Goal: Task Accomplishment & Management: Use online tool/utility

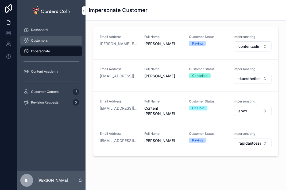
click at [53, 43] on div "Customers" at bounding box center [52, 40] width 56 height 9
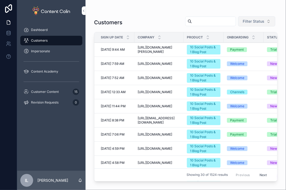
click at [245, 21] on span "Filter Status" at bounding box center [254, 21] width 22 height 5
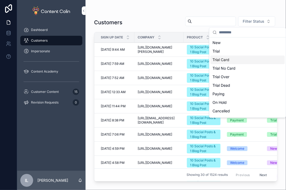
drag, startPoint x: 231, startPoint y: 51, endPoint x: 232, endPoint y: 59, distance: 8.1
click at [232, 59] on div "New Trial Trial Card Trial No Card Trial Over Trial Dead Paying On Hold Cancell…" at bounding box center [247, 86] width 74 height 94
click at [232, 59] on div "Trial Card" at bounding box center [247, 60] width 74 height 9
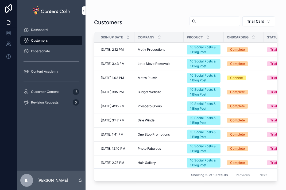
click at [155, 48] on span "Motiv Productions" at bounding box center [152, 50] width 28 height 4
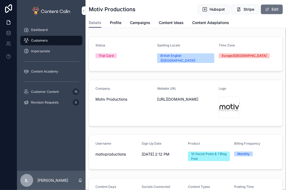
drag, startPoint x: 157, startPoint y: 99, endPoint x: 150, endPoint y: 93, distance: 9.8
click at [150, 93] on form "Company Motiv Productions Website URL https://www.motivproductions.co.uk Logo m…" at bounding box center [186, 103] width 194 height 46
click at [45, 38] on div "Customers" at bounding box center [52, 40] width 56 height 9
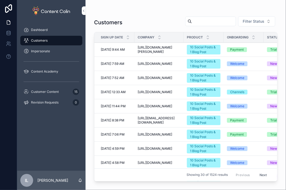
click at [248, 24] on button "Filter Status" at bounding box center [256, 21] width 37 height 10
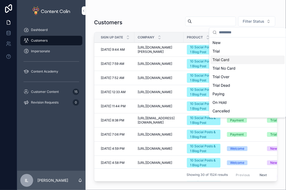
click at [238, 58] on div "Trial Card" at bounding box center [247, 60] width 74 height 9
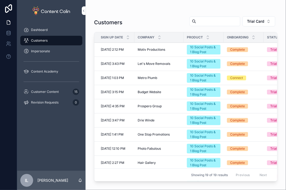
click at [137, 62] on td "Let's Move Removals Let's Move Removals" at bounding box center [158, 64] width 49 height 14
click at [149, 62] on span "Let's Move Removals" at bounding box center [154, 64] width 33 height 4
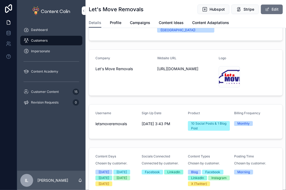
scroll to position [26, 0]
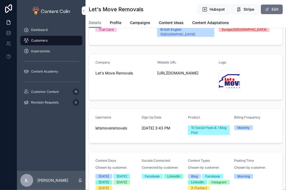
drag, startPoint x: 206, startPoint y: 68, endPoint x: 146, endPoint y: 64, distance: 60.8
click at [146, 64] on form "Company Let's Move Removals Website URL https://letsmovelondon.co.uk Logo logo-…" at bounding box center [186, 77] width 194 height 46
click at [171, 75] on div "Website URL https://letsmovelondon.co.uk" at bounding box center [185, 76] width 57 height 33
drag, startPoint x: 153, startPoint y: 67, endPoint x: 190, endPoint y: 69, distance: 37.5
click at [191, 69] on form "Company Let's Move Removals Website URL https://letsmovelondon.co.uk Logo logo-…" at bounding box center [186, 77] width 194 height 46
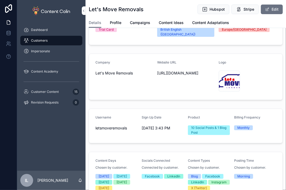
click at [186, 75] on div "Website URL https://letsmovelondon.co.uk" at bounding box center [185, 76] width 57 height 33
click at [206, 71] on span "https://letsmovelondon.co.uk" at bounding box center [185, 73] width 57 height 5
drag, startPoint x: 204, startPoint y: 69, endPoint x: 156, endPoint y: 69, distance: 48.7
click at [157, 71] on span "https://letsmovelondon.co.uk" at bounding box center [185, 73] width 57 height 5
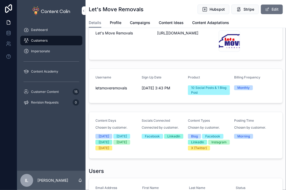
scroll to position [133, 0]
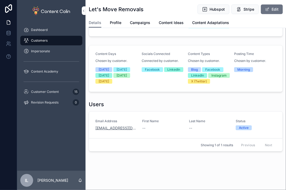
click at [127, 128] on link "letsmoveremovalscouk@gmail.com" at bounding box center [115, 128] width 40 height 5
click at [41, 41] on span "Customers" at bounding box center [39, 41] width 17 height 4
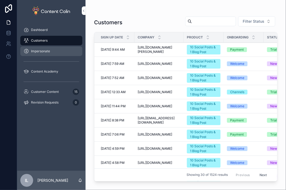
click at [58, 54] on div "Impersonate" at bounding box center [52, 51] width 56 height 9
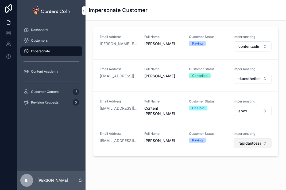
click at [243, 138] on button "rapidautoassist" at bounding box center [253, 143] width 38 height 10
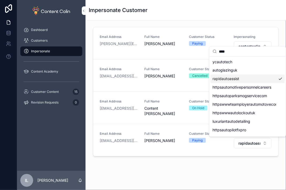
type input "****"
click at [233, 72] on span "autoglazinguk" at bounding box center [225, 70] width 25 height 5
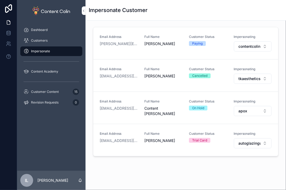
click at [259, 169] on div "Email Address [PERSON_NAME][EMAIL_ADDRESS][DOMAIN_NAME] Full Name [PERSON_NAME]…" at bounding box center [186, 108] width 201 height 175
click at [244, 145] on span "autoglazinguk" at bounding box center [249, 143] width 22 height 5
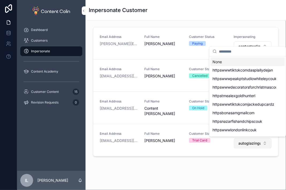
click at [244, 145] on span "autoglazinguk" at bounding box center [249, 143] width 22 height 5
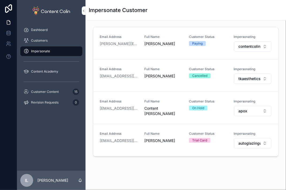
click at [257, 164] on div "Email Address [PERSON_NAME][EMAIL_ADDRESS][DOMAIN_NAME] Full Name [PERSON_NAME]…" at bounding box center [186, 108] width 201 height 175
click at [267, 7] on div "Impersonate Customer" at bounding box center [186, 9] width 194 height 7
click at [242, 142] on span "autoglazinguk" at bounding box center [249, 143] width 22 height 5
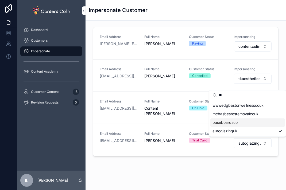
type input "*"
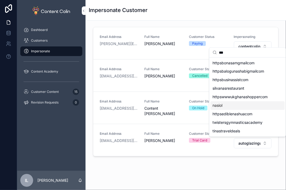
type input "***"
click at [228, 105] on div "nasiol" at bounding box center [247, 106] width 74 height 9
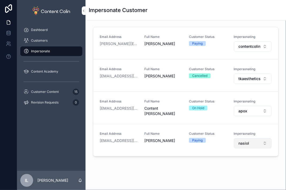
click at [246, 142] on span "nasiol" at bounding box center [243, 143] width 11 height 5
type input "****"
click at [236, 162] on span "prosperogroup" at bounding box center [226, 164] width 26 height 5
